Goal: Information Seeking & Learning: Learn about a topic

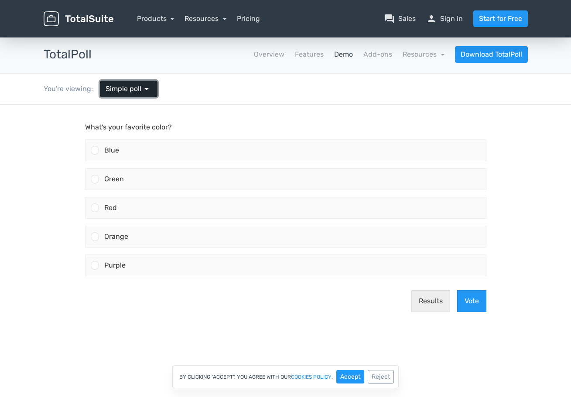
click at [127, 87] on span "Simple poll" at bounding box center [123, 89] width 36 height 10
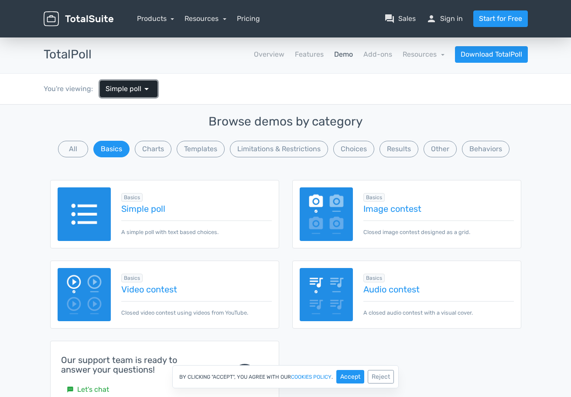
click at [127, 87] on span "Simple poll" at bounding box center [123, 89] width 36 height 10
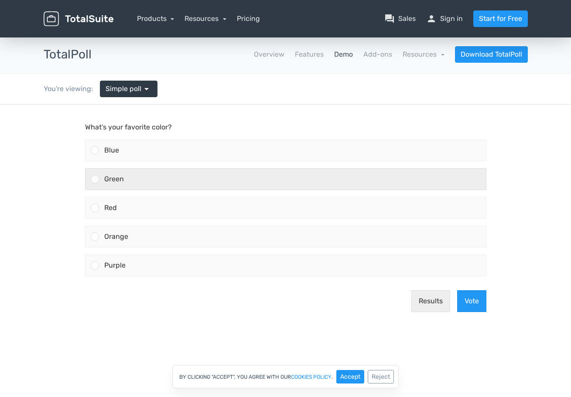
click at [238, 183] on div "Green" at bounding box center [292, 179] width 387 height 21
click at [95, 179] on input "Green" at bounding box center [95, 179] width 0 height 0
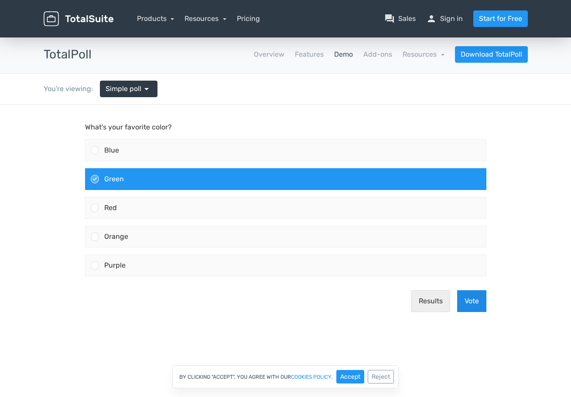
click at [463, 306] on button "Vote" at bounding box center [471, 301] width 29 height 22
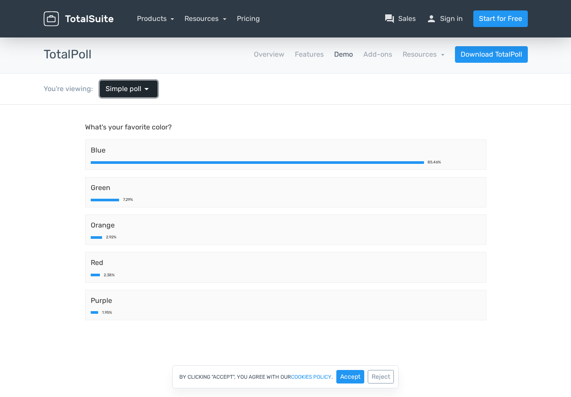
click at [131, 91] on span "Simple poll" at bounding box center [123, 89] width 36 height 10
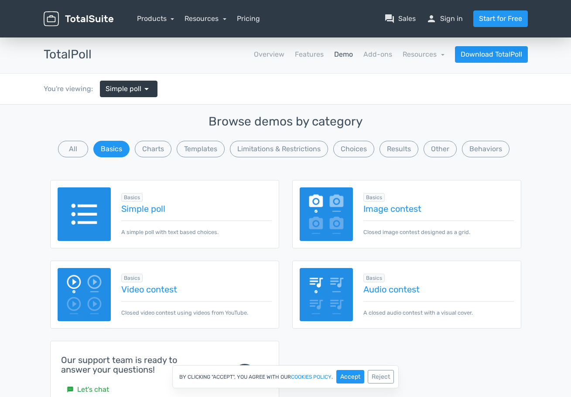
click at [326, 222] on img at bounding box center [326, 214] width 54 height 54
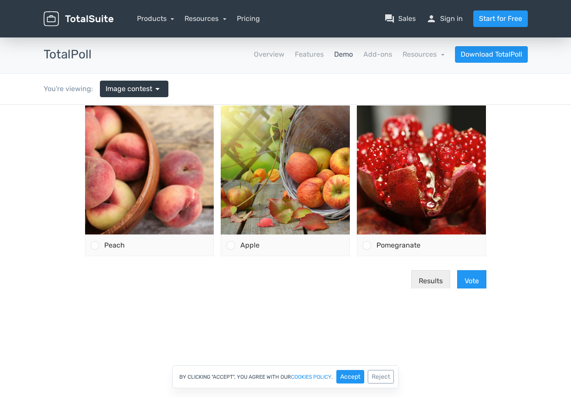
scroll to position [193, 0]
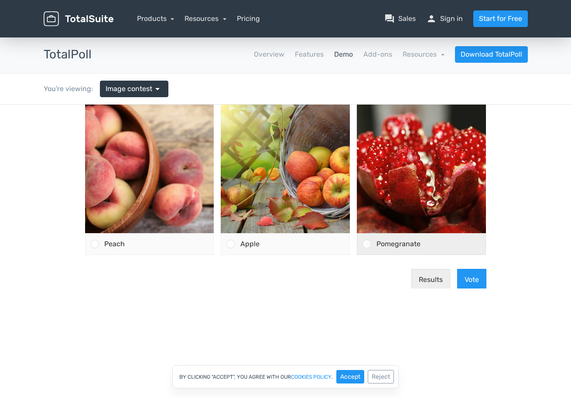
click at [400, 240] on span "Pomegranate" at bounding box center [398, 244] width 44 height 8
click at [367, 244] on input "Pomegranate" at bounding box center [367, 244] width 0 height 0
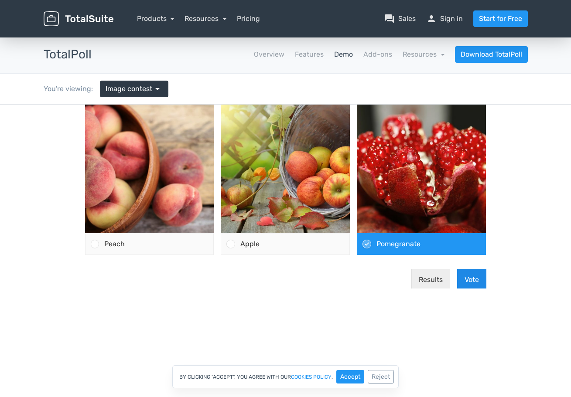
click at [464, 282] on button "Vote" at bounding box center [471, 280] width 29 height 22
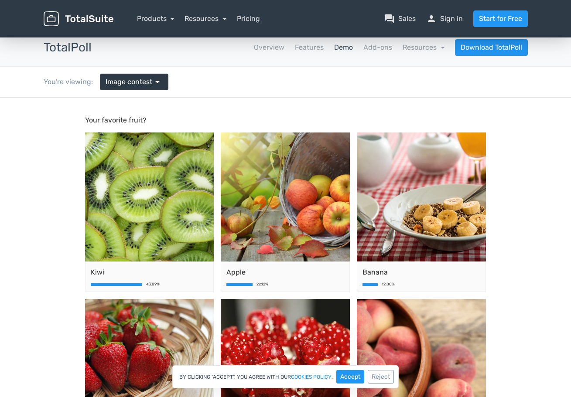
scroll to position [11, 0]
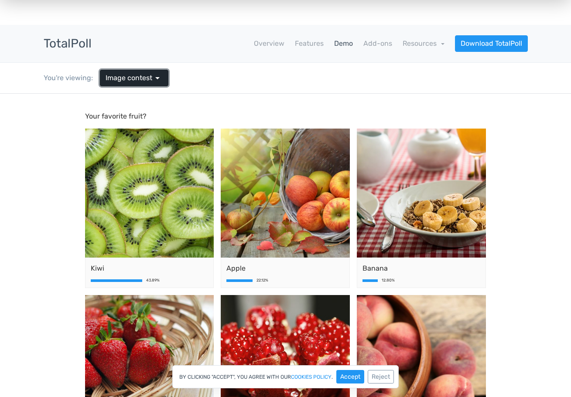
click at [152, 78] on span "arrow_drop_down" at bounding box center [157, 78] width 10 height 10
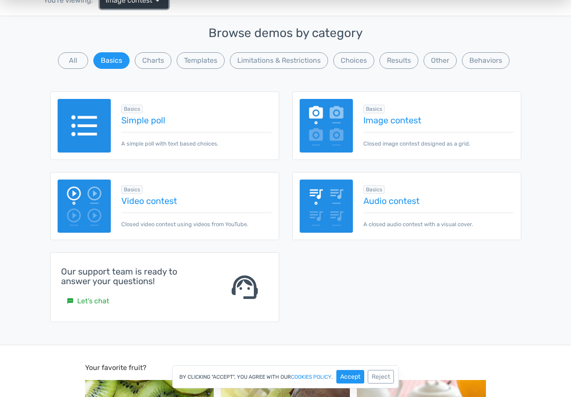
scroll to position [95, 0]
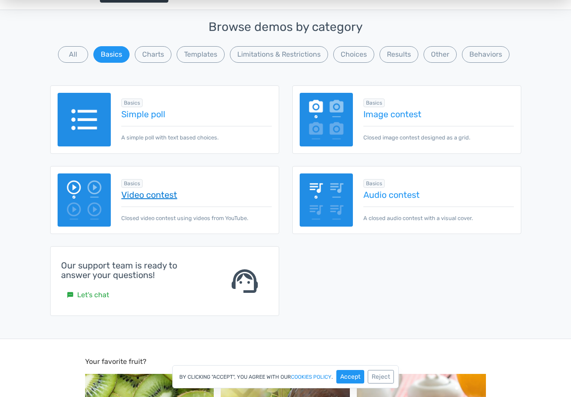
click at [174, 195] on link "Video contest" at bounding box center [196, 195] width 150 height 10
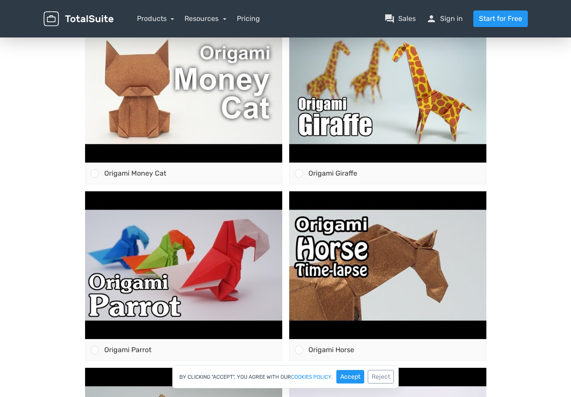
scroll to position [126, 0]
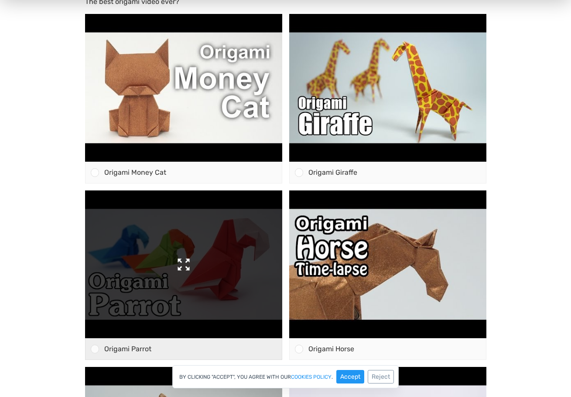
click at [261, 236] on img at bounding box center [183, 264] width 197 height 148
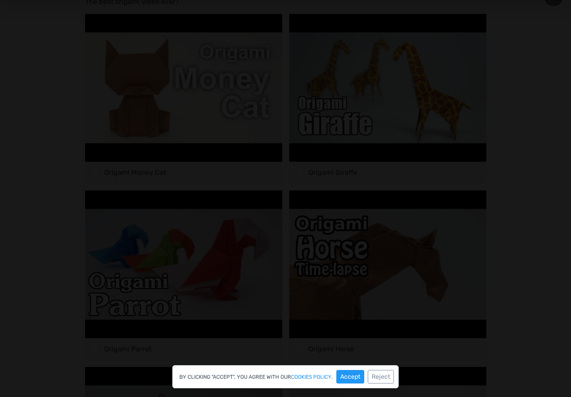
click at [348, 110] on div at bounding box center [285, 297] width 485 height 540
click at [507, 129] on div at bounding box center [285, 297] width 485 height 540
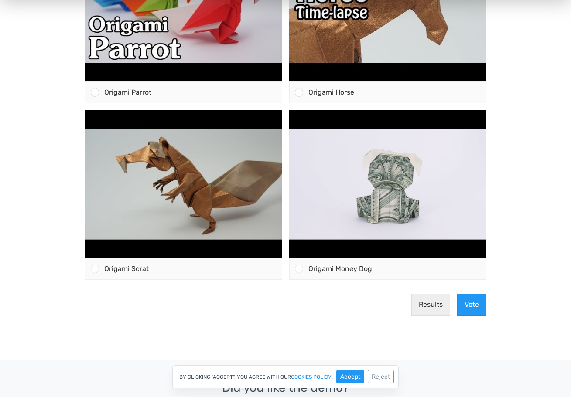
scroll to position [0, 0]
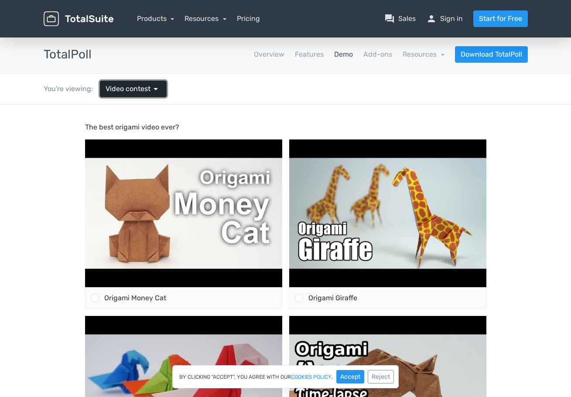
click at [118, 95] on link "Video contest arrow_drop_down" at bounding box center [133, 89] width 67 height 17
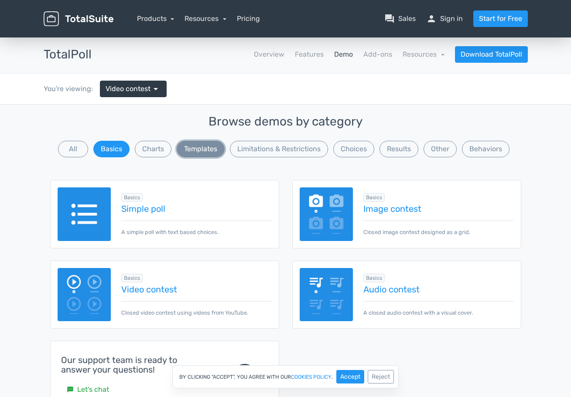
click at [190, 155] on button "Templates" at bounding box center [201, 149] width 48 height 17
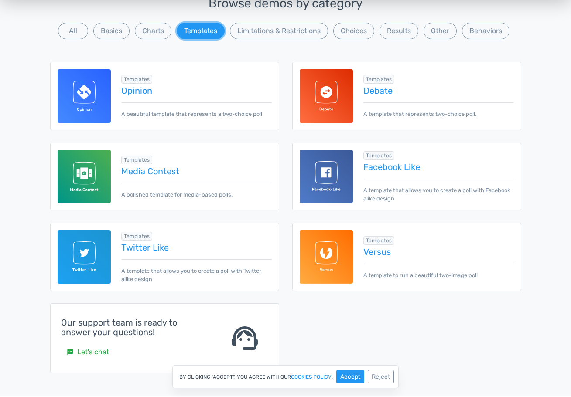
scroll to position [116, 0]
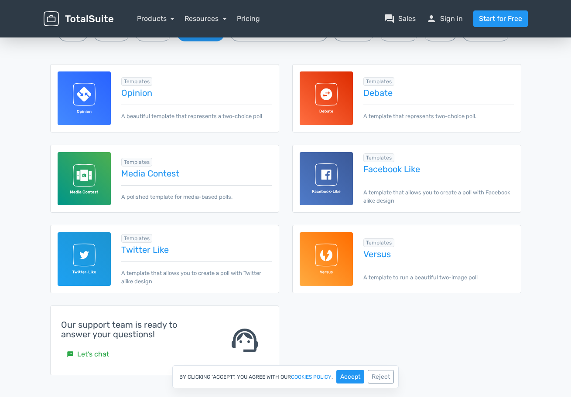
click at [80, 176] on img at bounding box center [85, 179] width 54 height 54
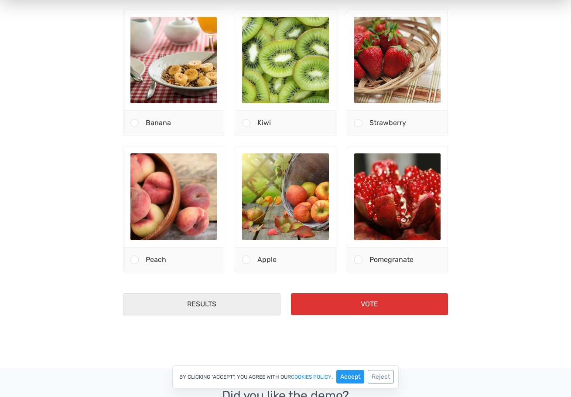
scroll to position [133, 0]
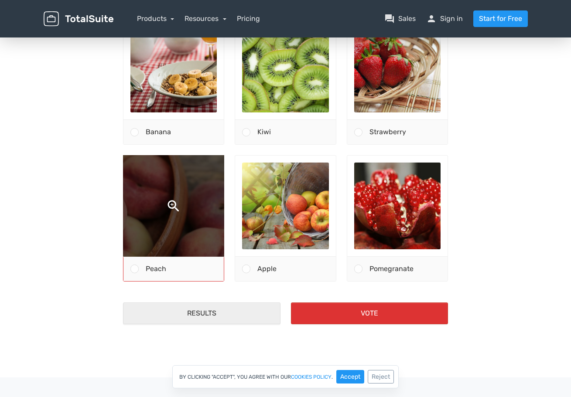
click at [173, 208] on img at bounding box center [173, 206] width 183 height 183
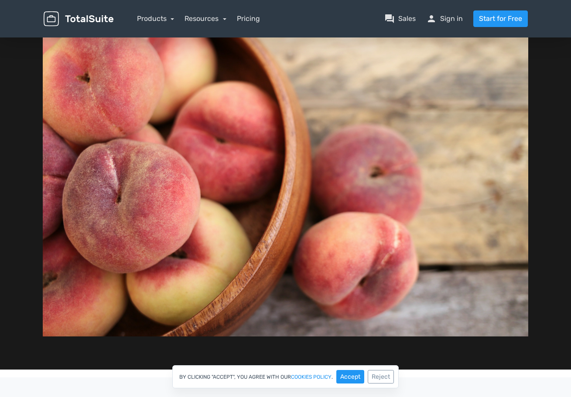
click at [175, 211] on img at bounding box center [285, 175] width 485 height 323
click at [533, 221] on div at bounding box center [285, 175] width 571 height 389
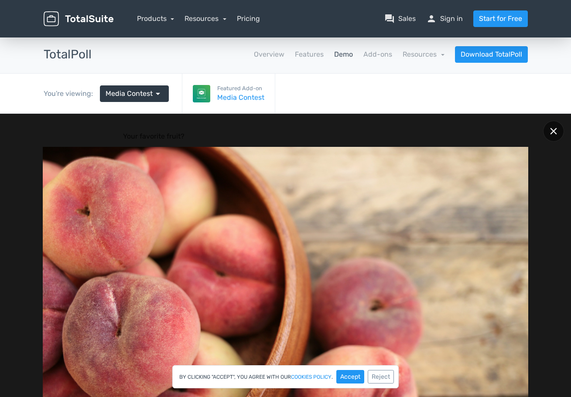
click at [554, 125] on div at bounding box center [553, 131] width 21 height 21
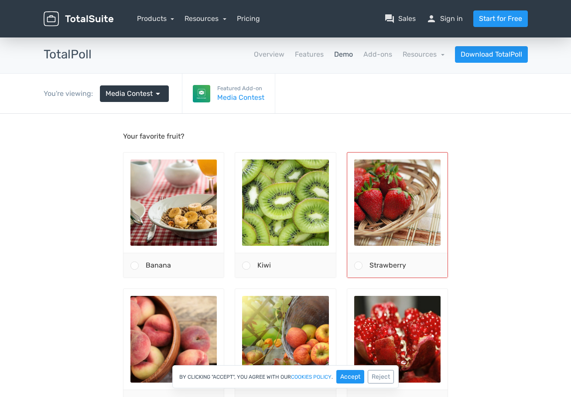
click at [414, 265] on div "Strawberry" at bounding box center [404, 265] width 85 height 24
click at [358, 265] on input "Strawberry" at bounding box center [358, 265] width 0 height 0
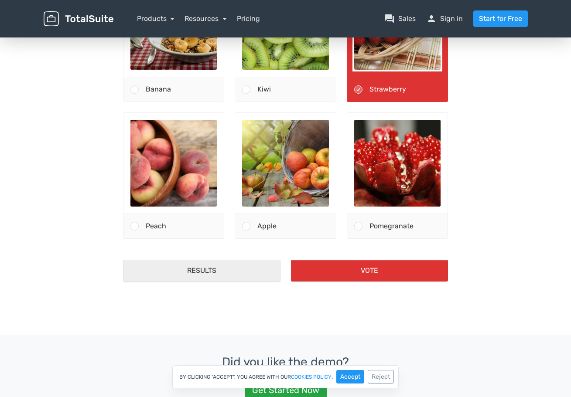
scroll to position [202, 0]
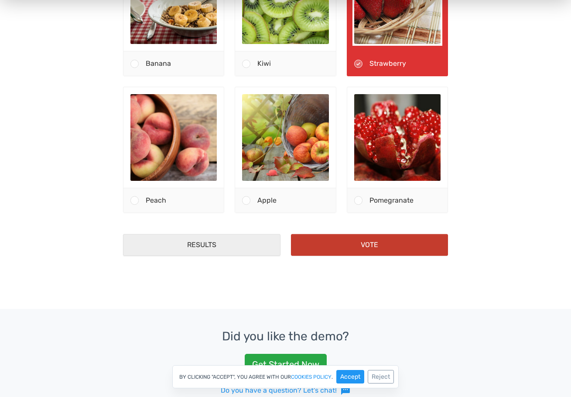
click at [388, 250] on button "Vote" at bounding box center [369, 245] width 157 height 22
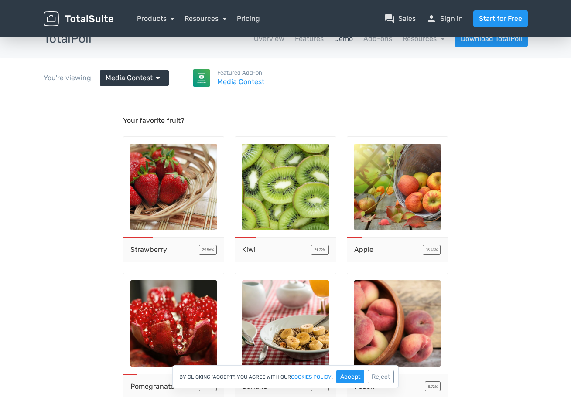
scroll to position [0, 0]
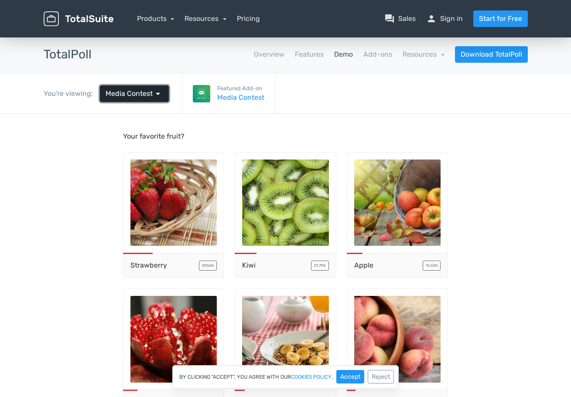
click at [149, 95] on span "Media Contest" at bounding box center [128, 93] width 47 height 10
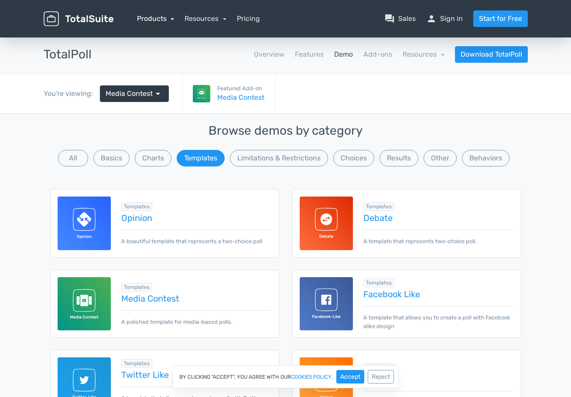
click at [163, 20] on link "Products" at bounding box center [155, 18] width 37 height 8
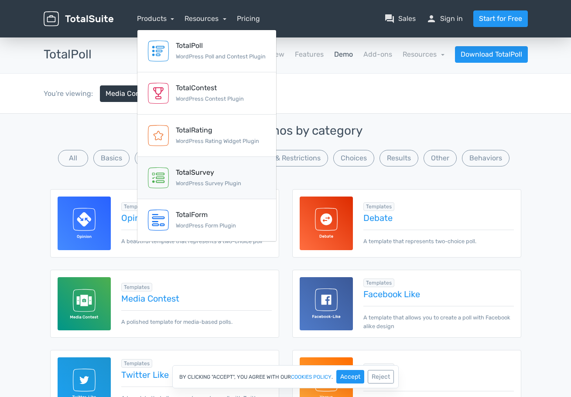
click at [211, 179] on div "TotalSurvey WordPress Survey Plugin" at bounding box center [208, 177] width 65 height 21
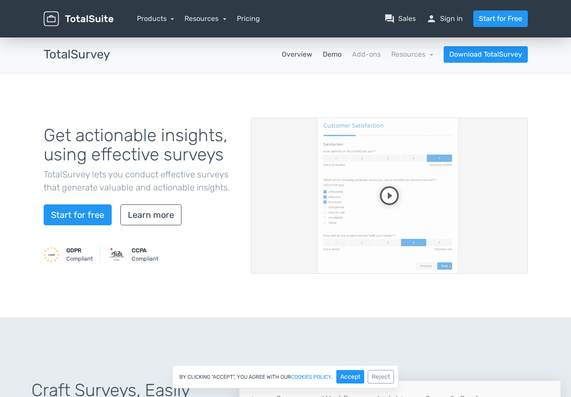
click at [337, 51] on link "Demo" at bounding box center [332, 54] width 19 height 10
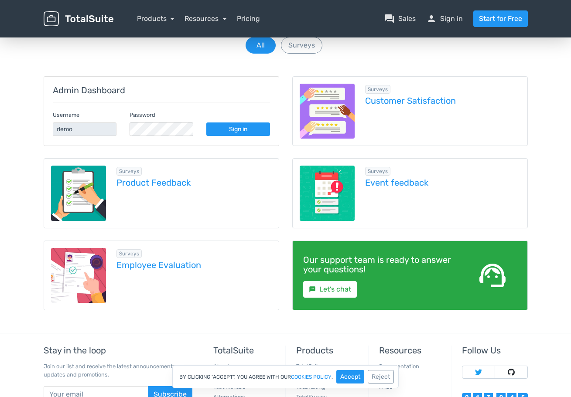
scroll to position [82, 0]
